Goal: Task Accomplishment & Management: Use online tool/utility

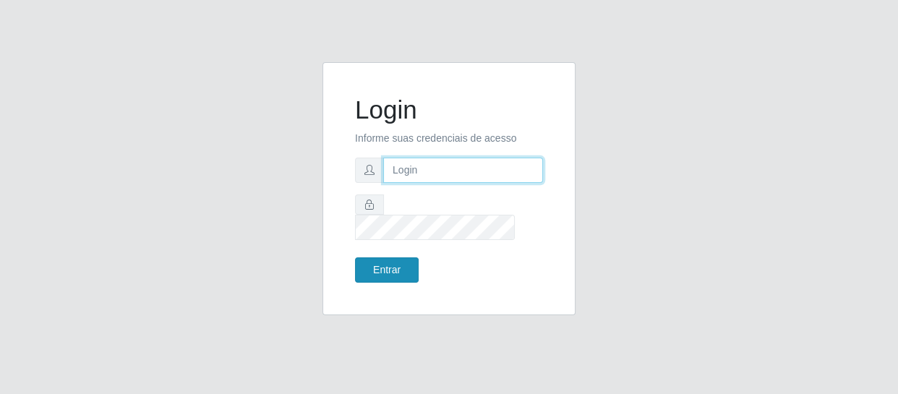
type input "[EMAIL_ADDRESS][DOMAIN_NAME]"
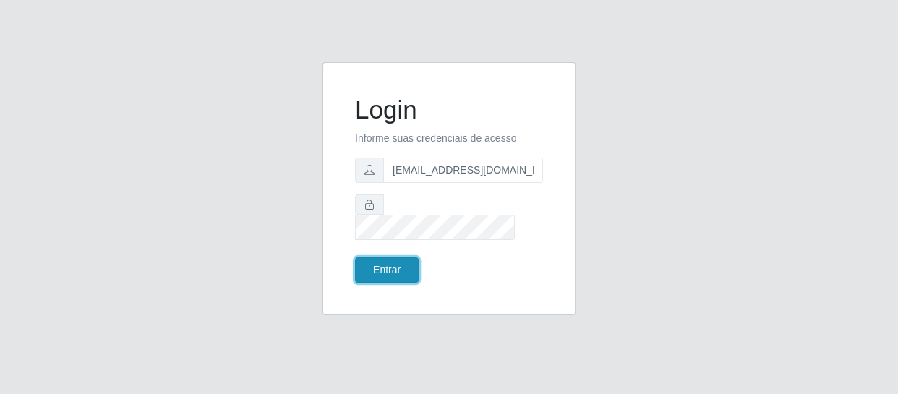
click at [397, 260] on button "Entrar" at bounding box center [387, 269] width 64 height 25
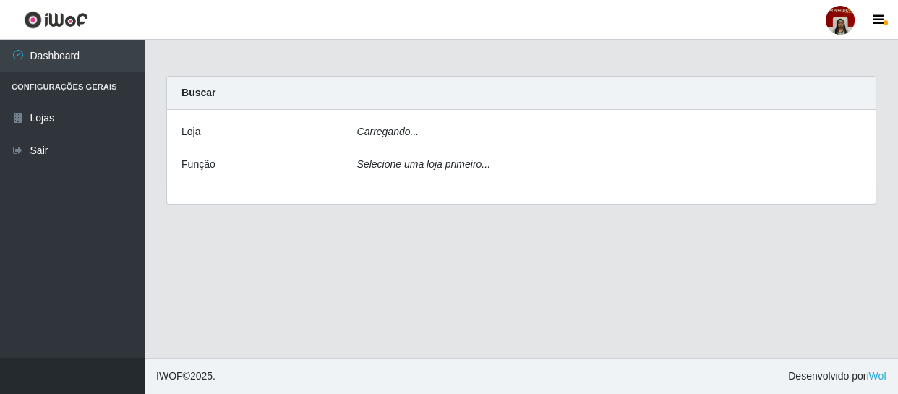
click at [403, 258] on main "Carregando... Buscar Loja Carregando... Função Selecione uma loja primeiro..." at bounding box center [521, 199] width 753 height 318
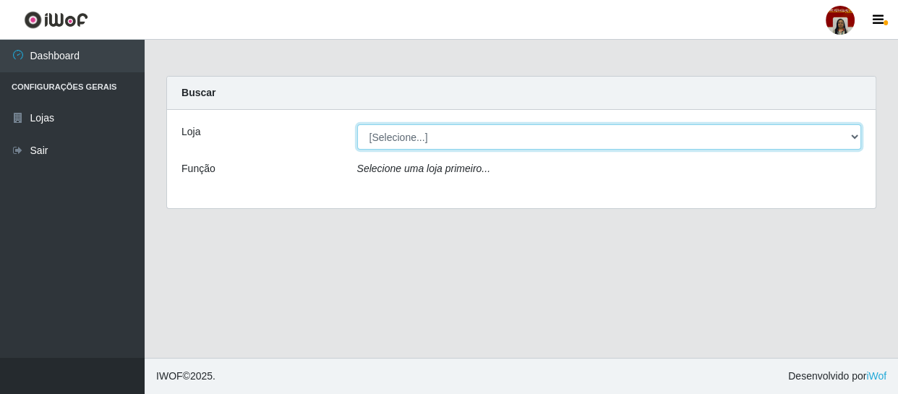
click at [540, 128] on select "[Selecione...] Mar Vermelho - Loja 04" at bounding box center [609, 136] width 505 height 25
select select "251"
click at [357, 124] on select "[Selecione...] Mar Vermelho - Loja 04" at bounding box center [609, 136] width 505 height 25
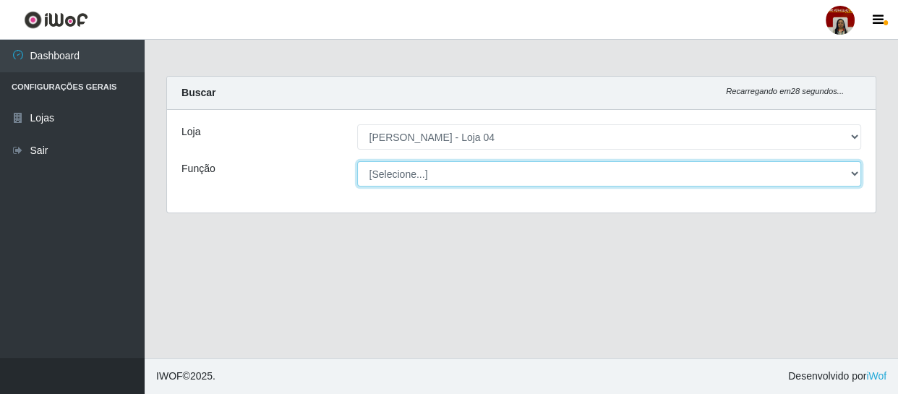
click at [437, 181] on select "[Selecione...] ASG ASG + ASG ++ Auxiliar de Depósito Auxiliar de Depósito + Aux…" at bounding box center [609, 173] width 505 height 25
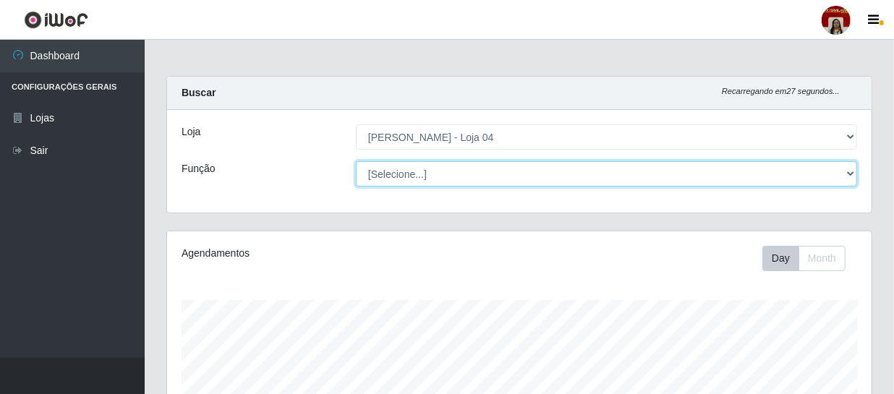
scroll to position [300, 704]
select select "22"
click at [356, 161] on select "[Selecione...] ASG ASG + ASG ++ Auxiliar de Depósito Auxiliar de Depósito + Aux…" at bounding box center [606, 173] width 501 height 25
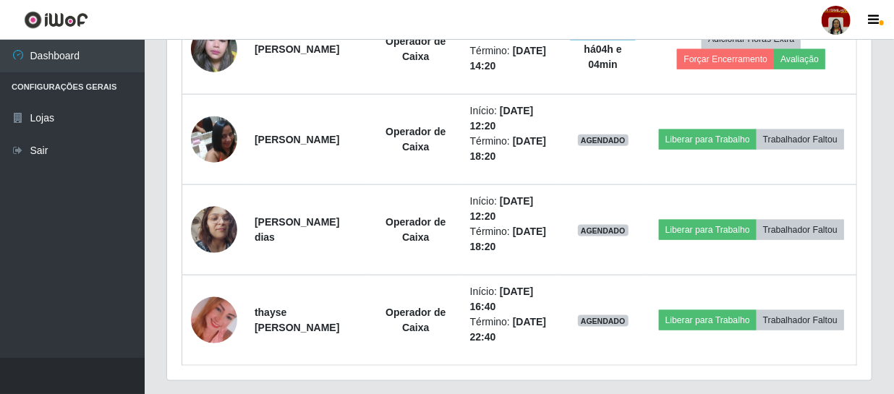
scroll to position [723, 0]
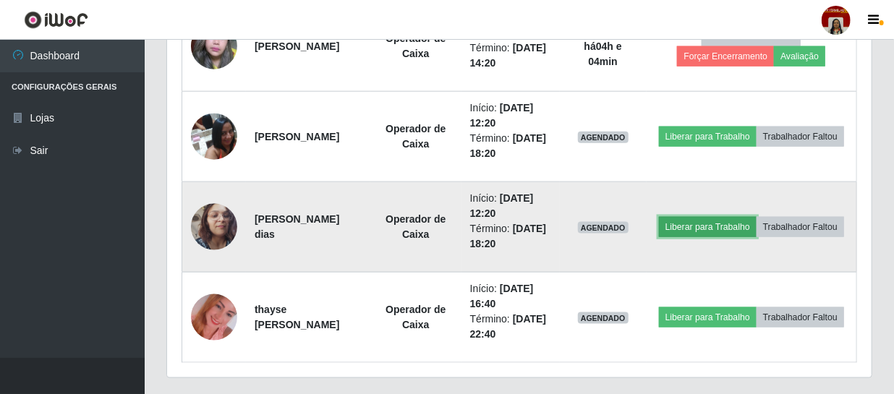
click at [756, 217] on button "Liberar para Trabalho" at bounding box center [708, 227] width 98 height 20
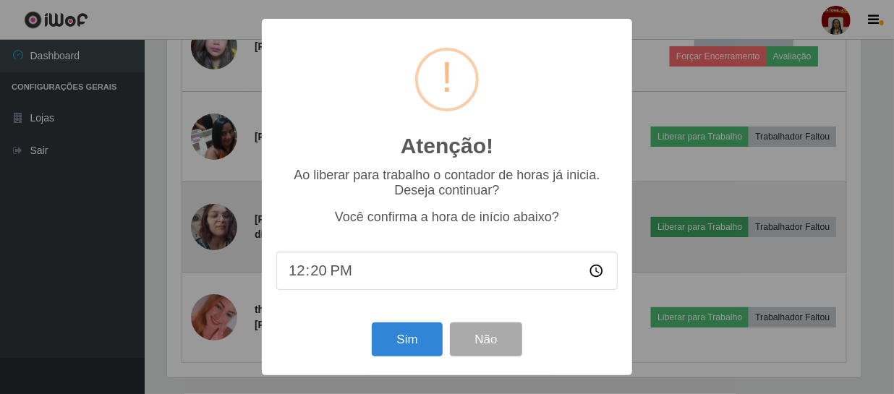
scroll to position [300, 698]
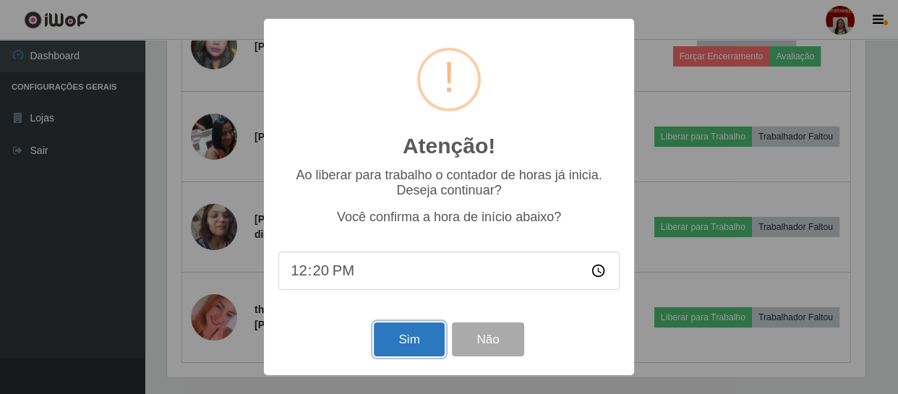
click at [434, 341] on button "Sim" at bounding box center [409, 339] width 70 height 34
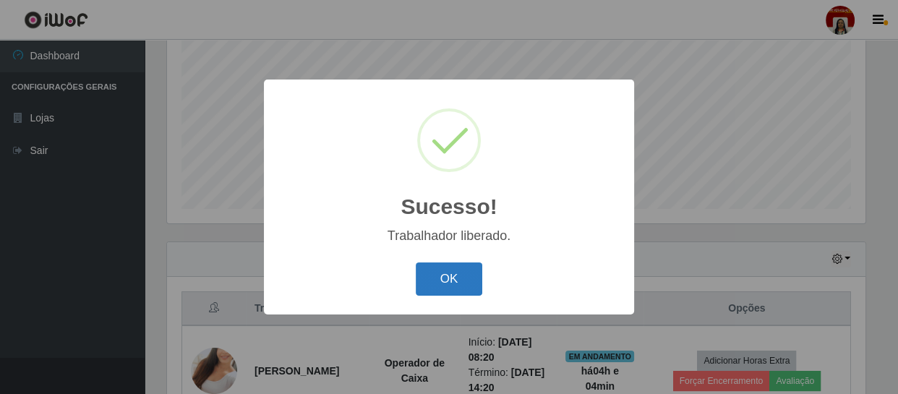
click at [422, 283] on button "OK" at bounding box center [449, 279] width 67 height 34
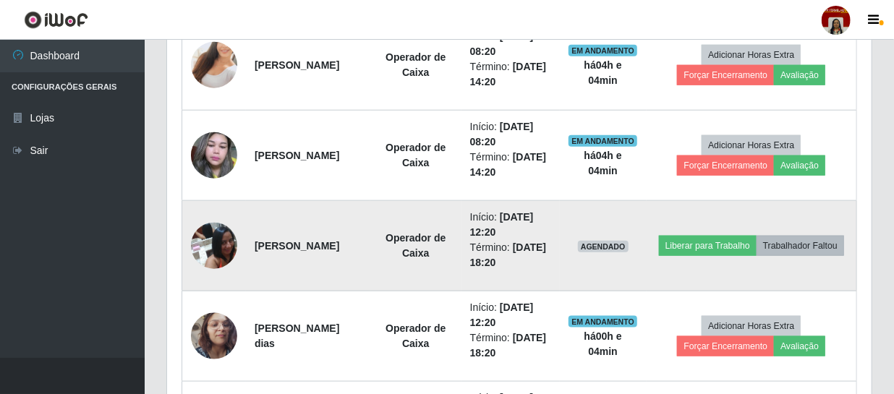
scroll to position [636, 0]
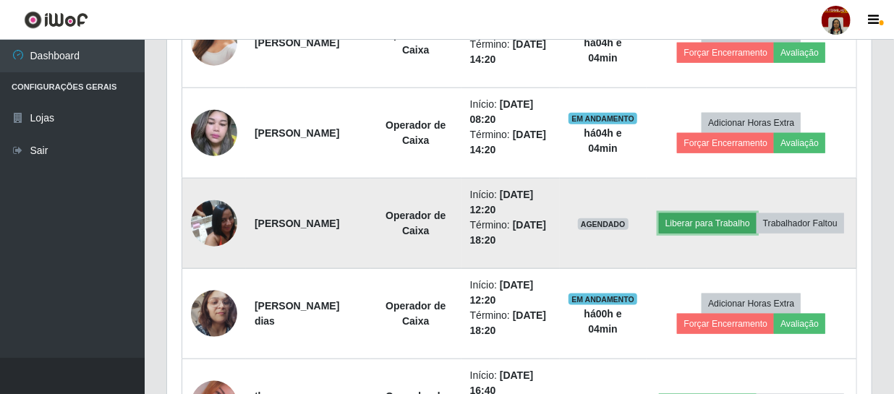
click at [756, 213] on button "Liberar para Trabalho" at bounding box center [708, 223] width 98 height 20
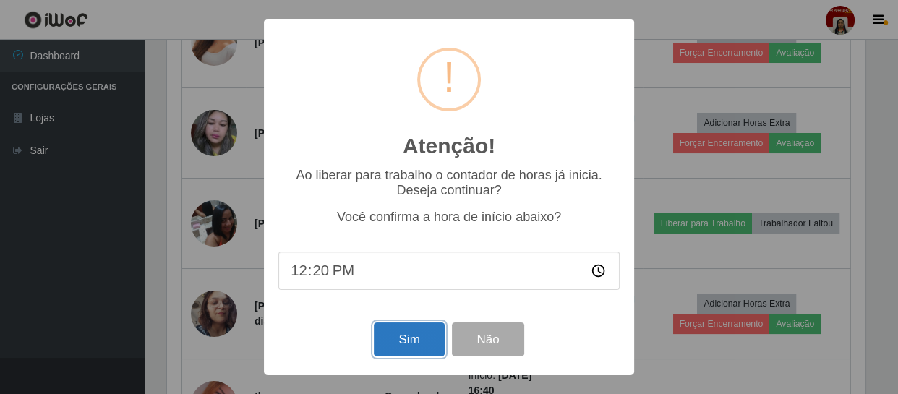
click at [398, 341] on button "Sim" at bounding box center [409, 339] width 70 height 34
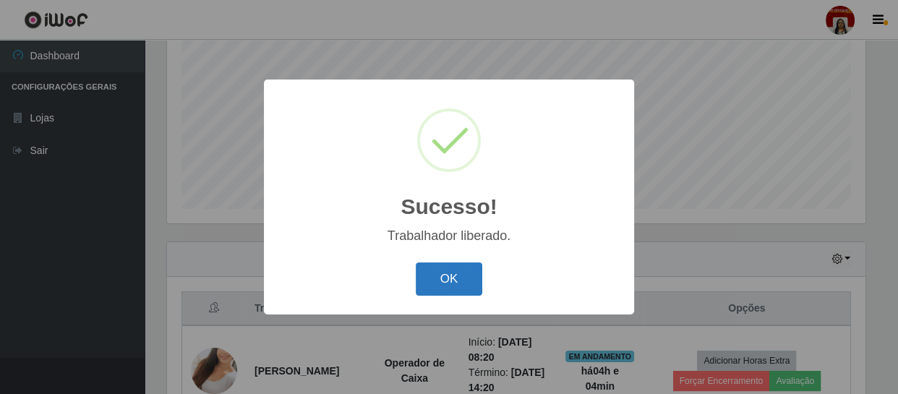
click at [470, 276] on button "OK" at bounding box center [449, 279] width 67 height 34
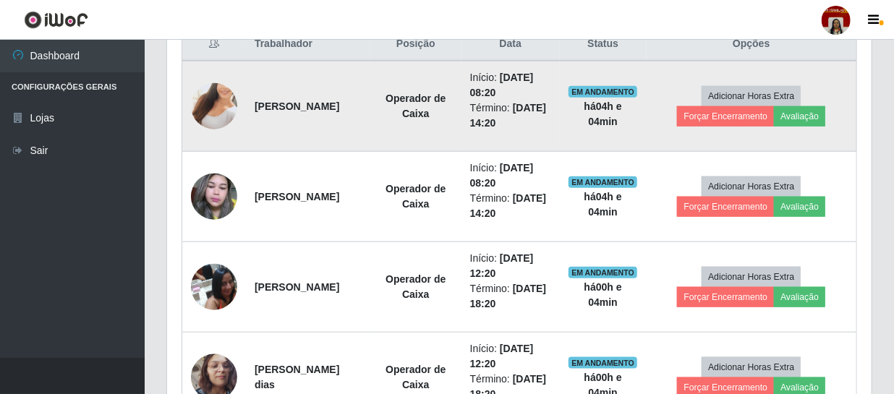
scroll to position [505, 0]
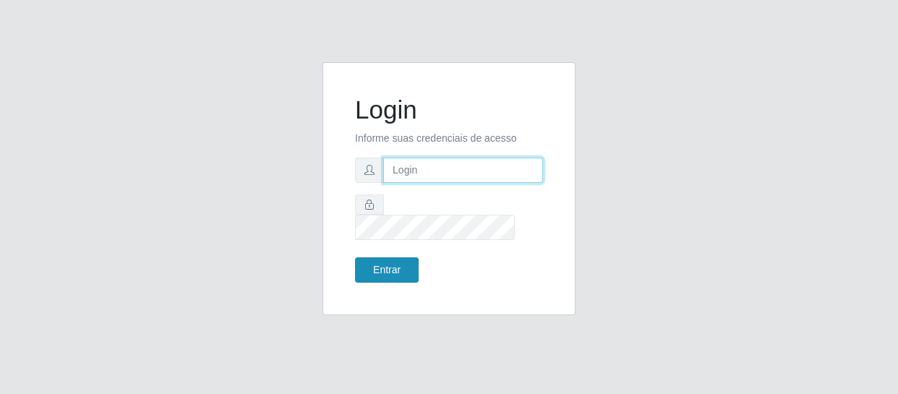
type input "[EMAIL_ADDRESS][DOMAIN_NAME]"
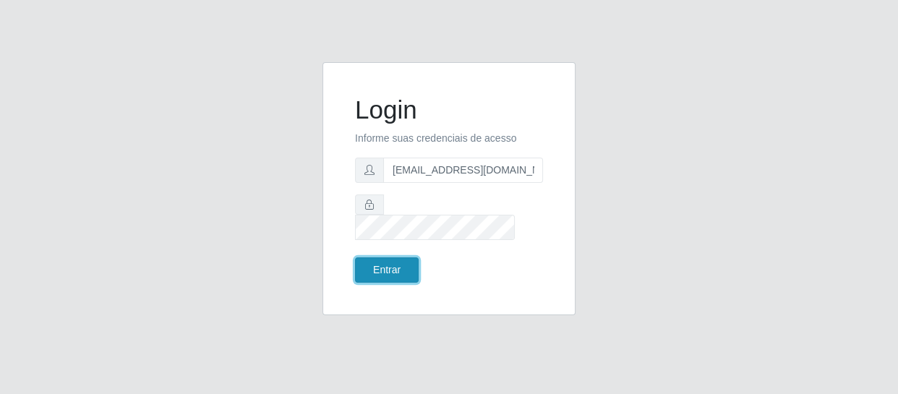
click at [374, 262] on button "Entrar" at bounding box center [387, 269] width 64 height 25
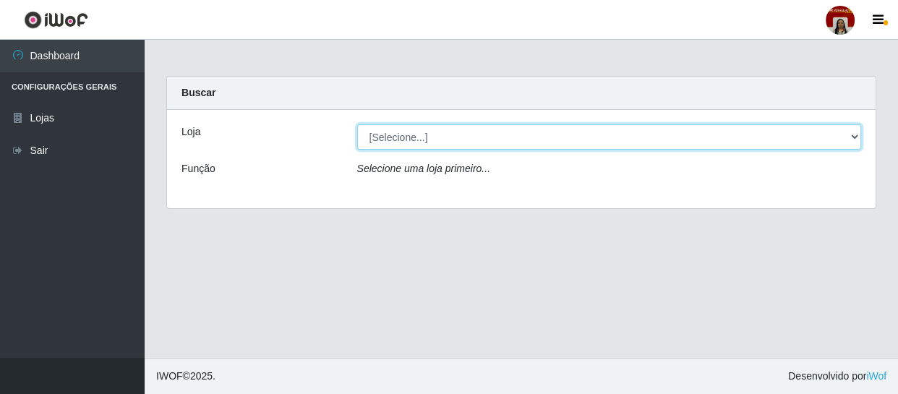
click at [857, 135] on select "[Selecione...] Mar Vermelho - Loja 04" at bounding box center [609, 136] width 505 height 25
select select "251"
click at [357, 124] on select "[Selecione...] Mar Vermelho - Loja 04" at bounding box center [609, 136] width 505 height 25
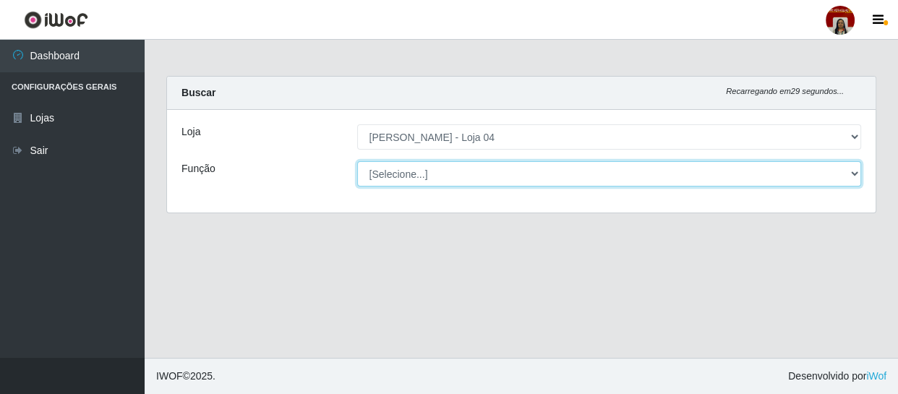
click at [857, 176] on select "[Selecione...] ASG ASG + ASG ++ Auxiliar de Depósito Auxiliar de Depósito + Aux…" at bounding box center [609, 173] width 505 height 25
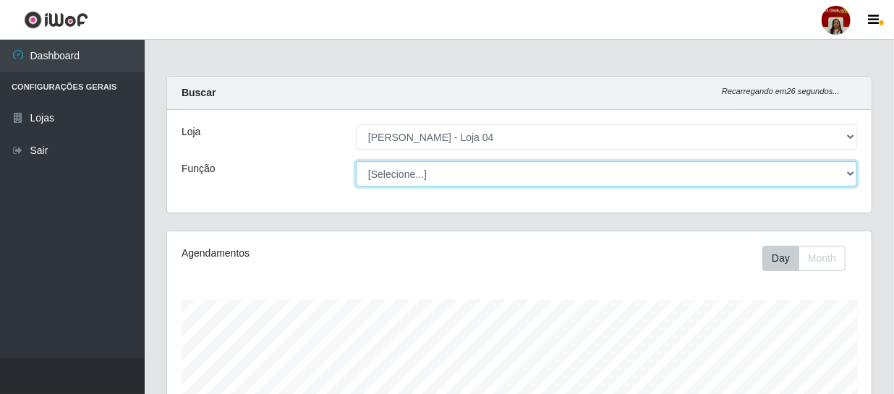
scroll to position [300, 704]
select select "1"
click at [356, 161] on select "[Selecione...] ASG ASG + ASG ++ Auxiliar de Depósito Auxiliar de Depósito + Aux…" at bounding box center [606, 173] width 501 height 25
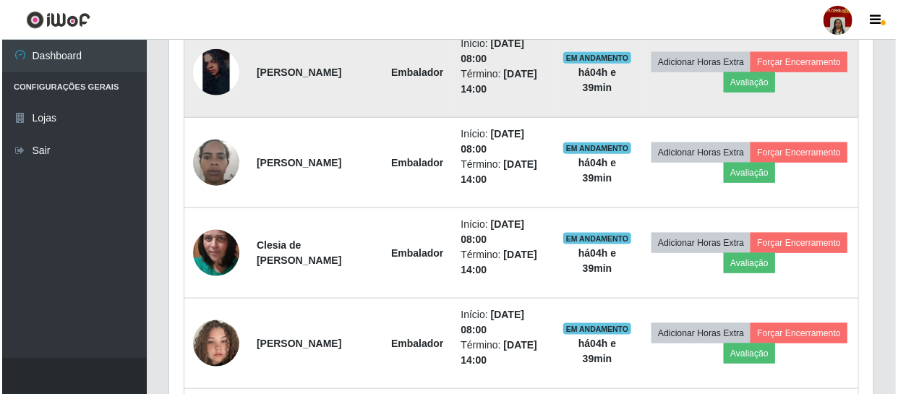
scroll to position [723, 0]
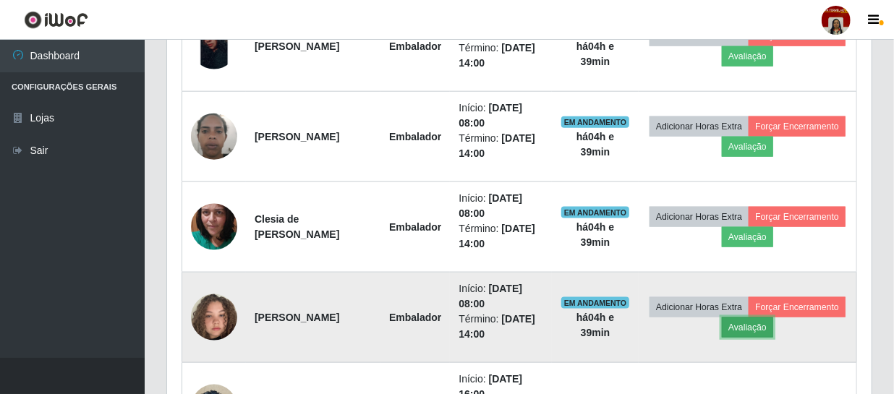
click at [773, 324] on button "Avaliação" at bounding box center [747, 327] width 51 height 20
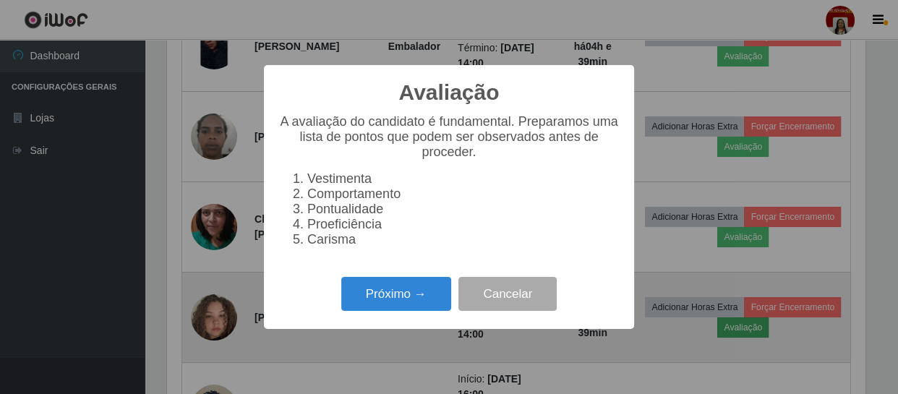
scroll to position [300, 698]
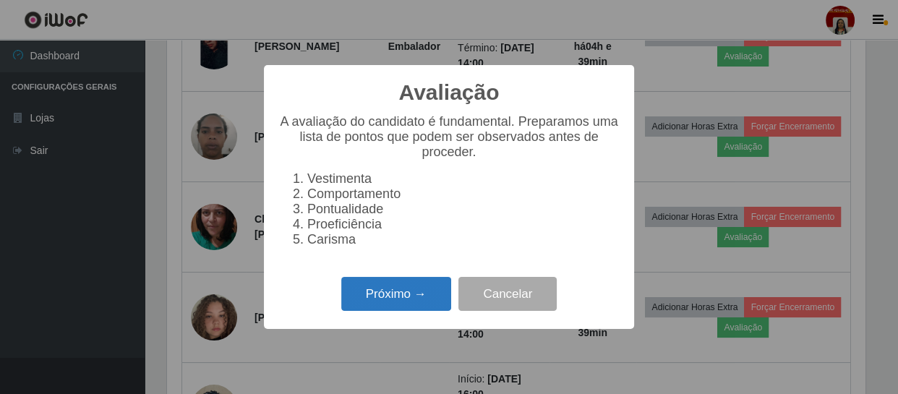
click at [402, 301] on button "Próximo →" at bounding box center [396, 294] width 110 height 34
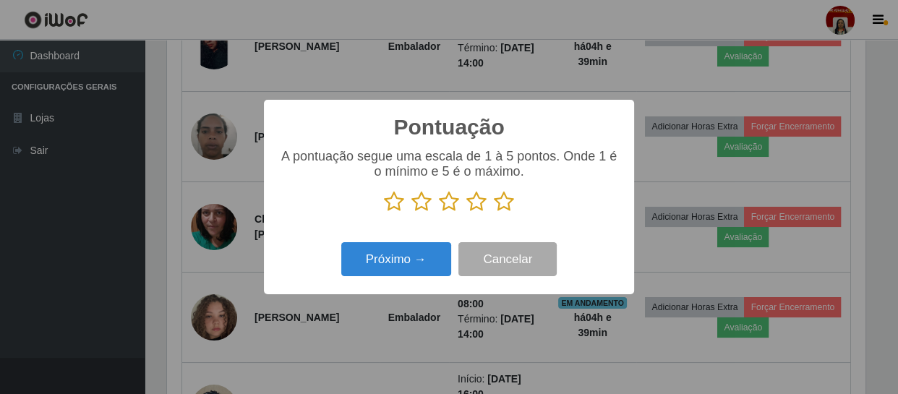
click at [505, 206] on icon at bounding box center [504, 202] width 20 height 22
click at [494, 213] on input "radio" at bounding box center [494, 213] width 0 height 0
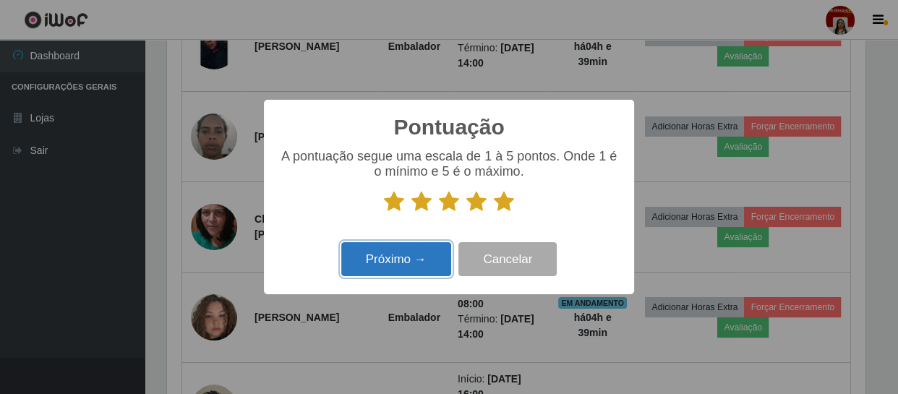
click at [435, 265] on button "Próximo →" at bounding box center [396, 259] width 110 height 34
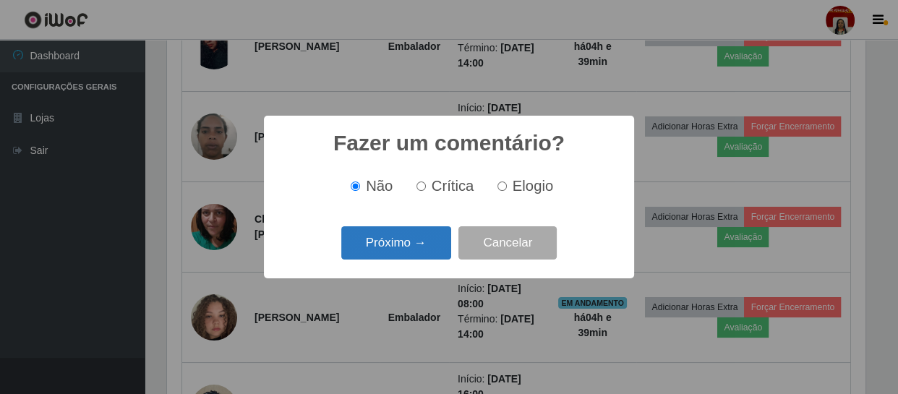
click at [419, 244] on button "Próximo →" at bounding box center [396, 243] width 110 height 34
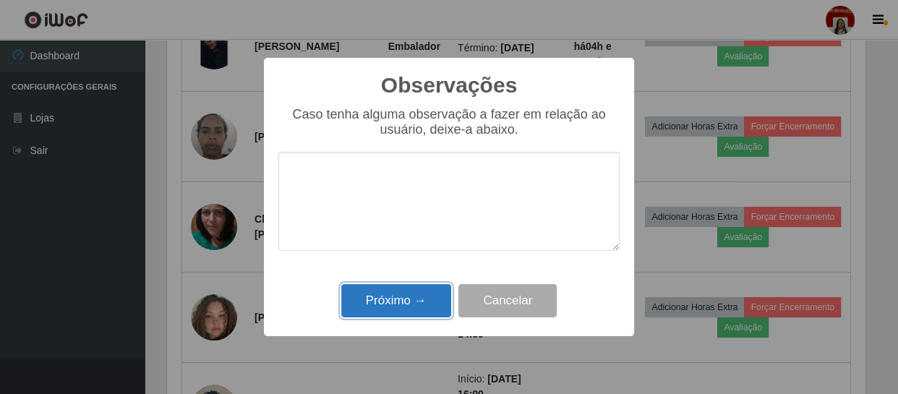
click at [424, 296] on button "Próximo →" at bounding box center [396, 301] width 110 height 34
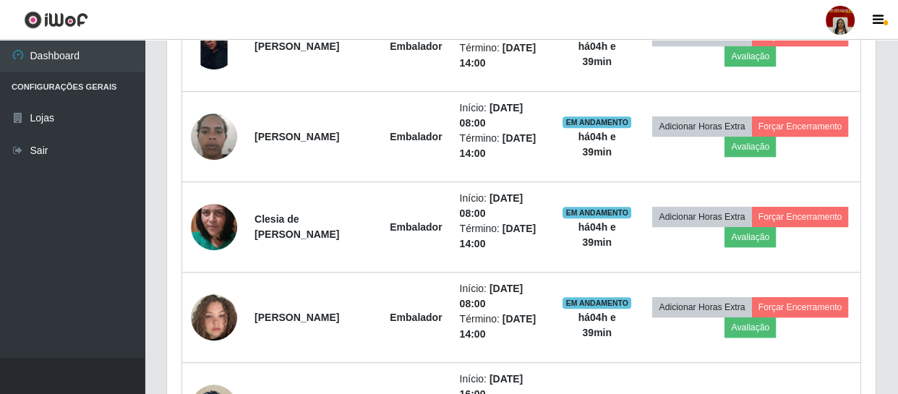
scroll to position [300, 704]
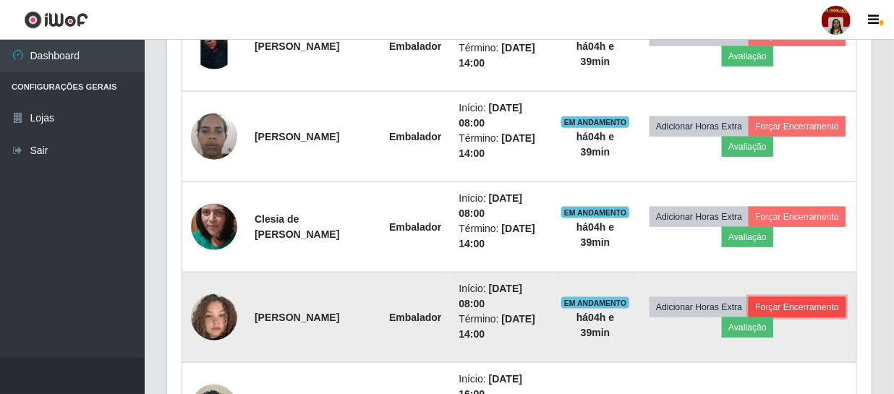
click at [748, 317] on button "Forçar Encerramento" at bounding box center [796, 307] width 97 height 20
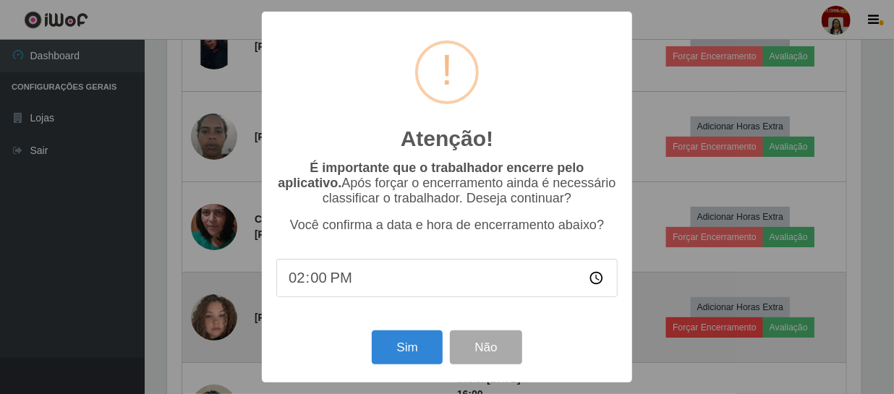
scroll to position [300, 698]
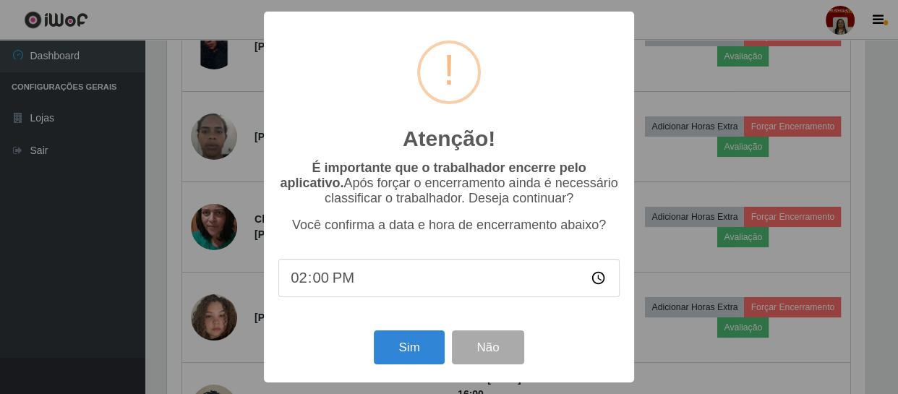
click at [301, 282] on input "14:00" at bounding box center [448, 278] width 341 height 38
click at [318, 283] on input "14:00" at bounding box center [448, 278] width 341 height 38
click at [299, 281] on input "14:00" at bounding box center [448, 278] width 341 height 38
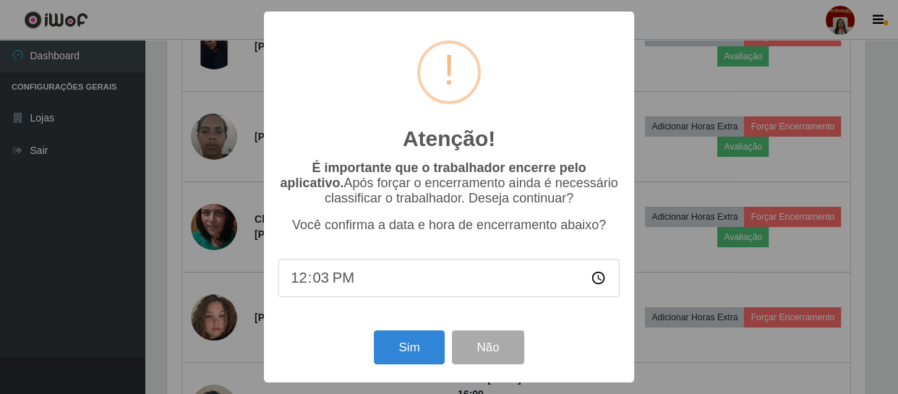
type input "12:39"
click at [400, 349] on button "Sim" at bounding box center [409, 347] width 70 height 34
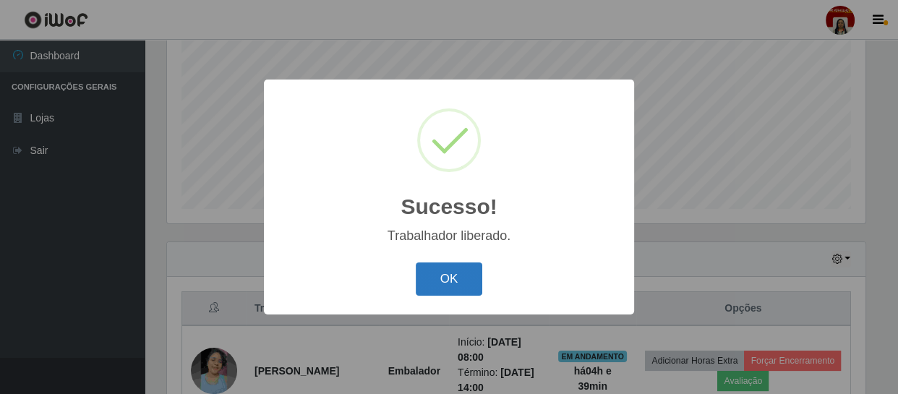
click at [455, 287] on button "OK" at bounding box center [449, 279] width 67 height 34
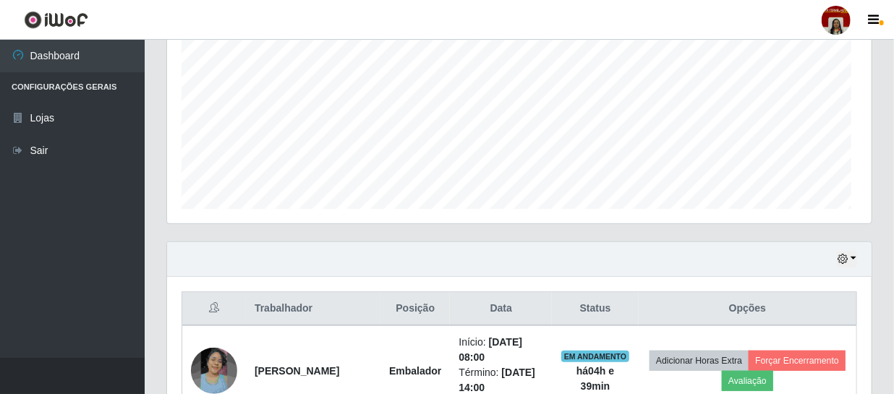
scroll to position [300, 704]
